Goal: Task Accomplishment & Management: Manage account settings

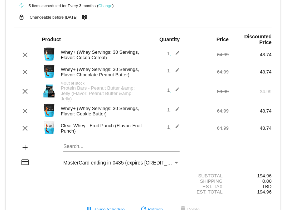
scroll to position [45, 0]
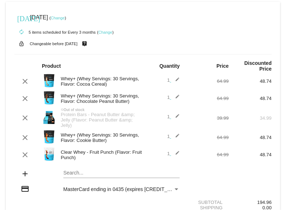
click at [65, 19] on link "Change" at bounding box center [58, 18] width 14 height 4
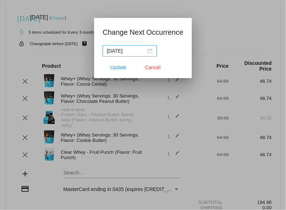
click at [148, 52] on div "2025-09-19" at bounding box center [129, 51] width 45 height 8
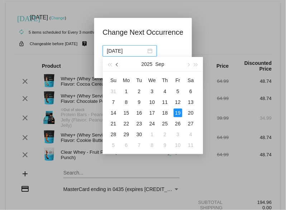
click at [116, 65] on span "button" at bounding box center [118, 65] width 4 height 4
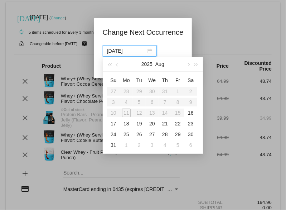
click at [226, 45] on div at bounding box center [143, 105] width 286 height 210
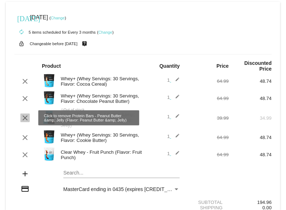
click at [25, 118] on mat-icon "clear" at bounding box center [25, 117] width 9 height 9
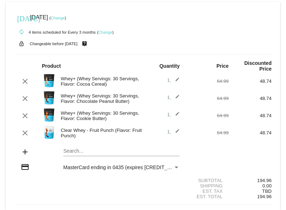
click at [65, 19] on link "Change" at bounding box center [58, 18] width 14 height 4
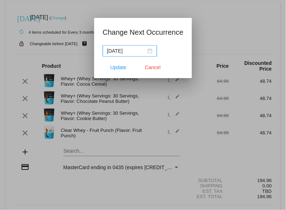
click at [148, 50] on div "2025-09-19" at bounding box center [129, 51] width 45 height 8
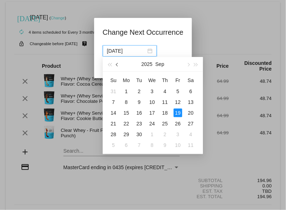
click at [117, 66] on span "button" at bounding box center [118, 65] width 4 height 4
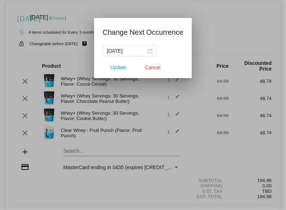
click at [211, 37] on div at bounding box center [143, 105] width 286 height 210
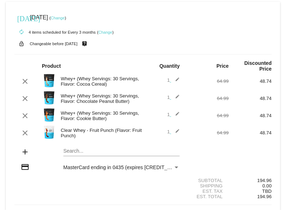
click at [65, 16] on link "Change" at bounding box center [58, 18] width 14 height 4
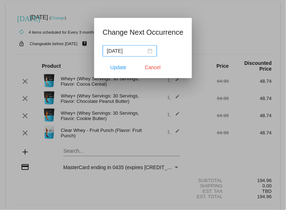
click at [149, 52] on div "2025-09-19" at bounding box center [129, 51] width 45 height 8
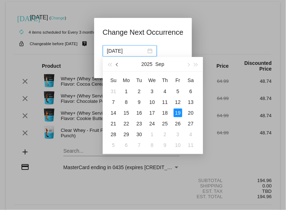
click at [116, 65] on button "button" at bounding box center [117, 64] width 8 height 14
